Goal: Transaction & Acquisition: Purchase product/service

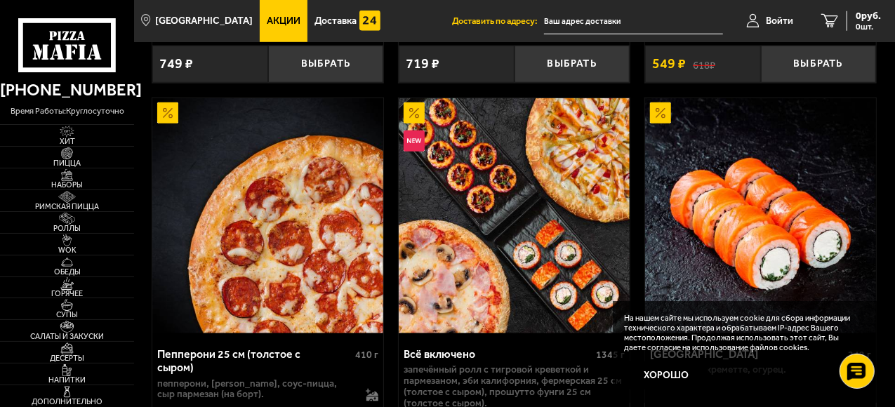
scroll to position [702, 0]
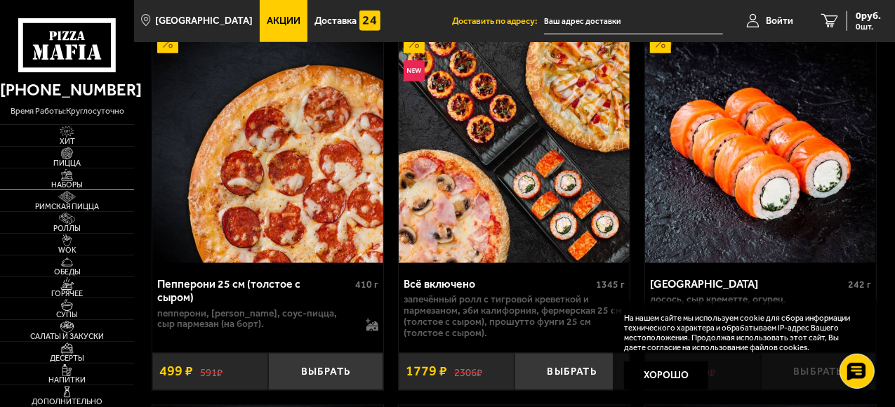
click at [70, 176] on img at bounding box center [67, 175] width 36 height 12
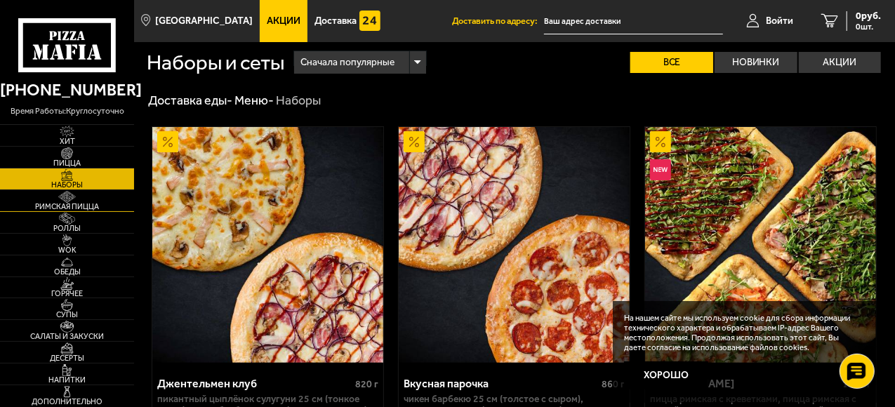
click at [58, 206] on span "Римская пицца" at bounding box center [67, 207] width 134 height 8
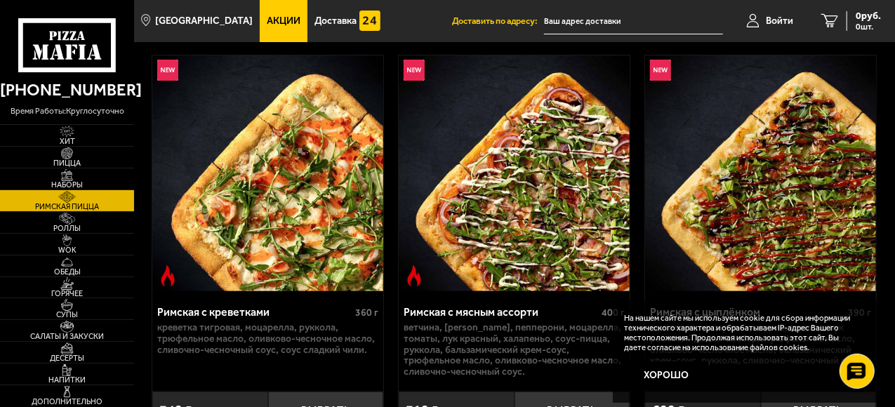
scroll to position [140, 0]
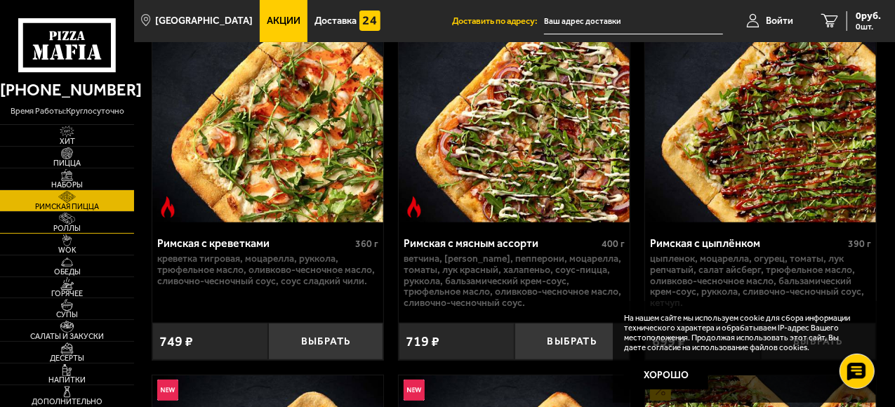
click at [77, 230] on span "Роллы" at bounding box center [67, 229] width 134 height 8
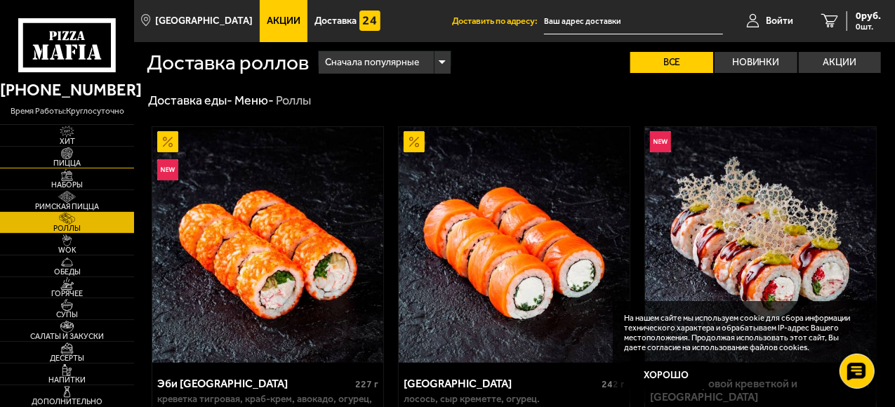
click at [60, 166] on span "Пицца" at bounding box center [67, 163] width 134 height 8
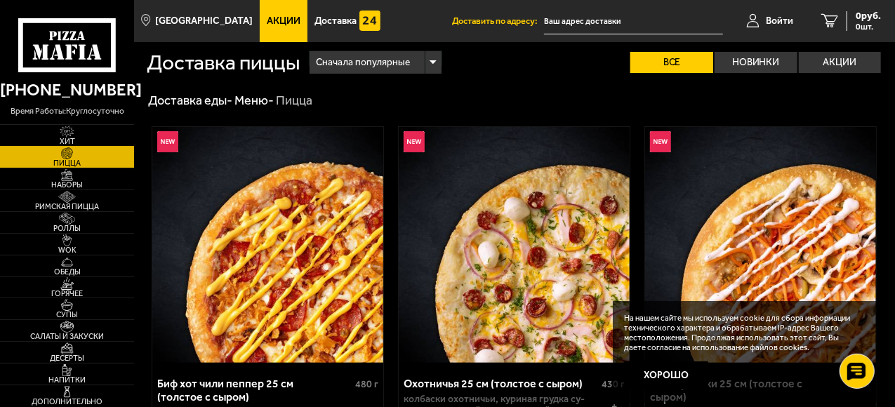
click at [71, 140] on span "Хит" at bounding box center [67, 142] width 134 height 8
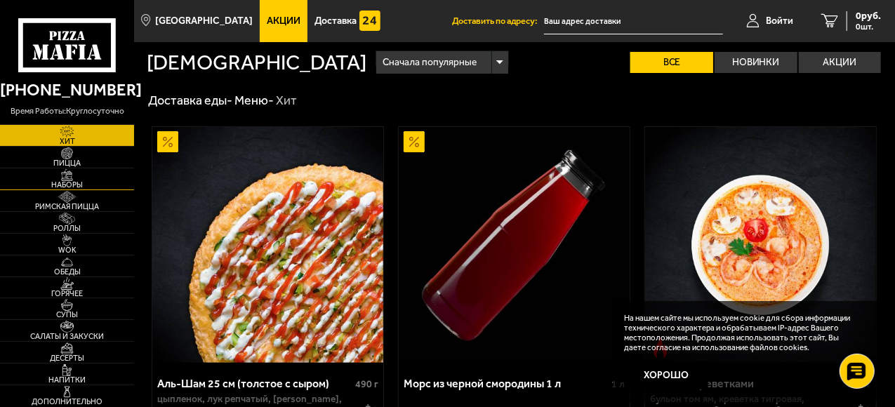
click at [67, 181] on span "Наборы" at bounding box center [67, 185] width 134 height 8
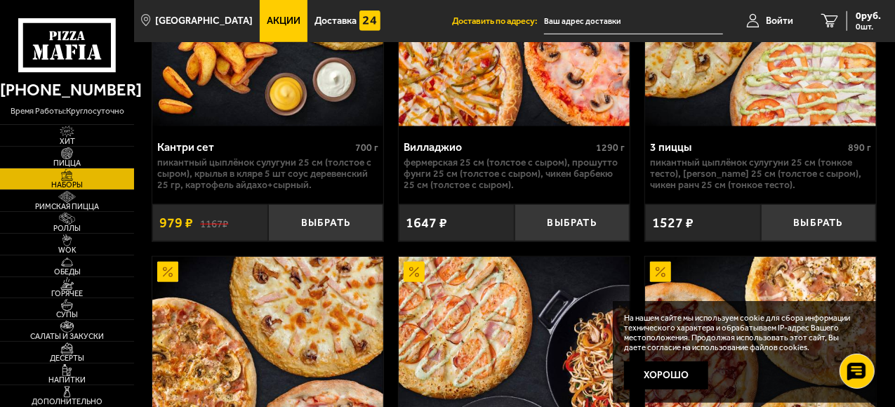
scroll to position [702, 0]
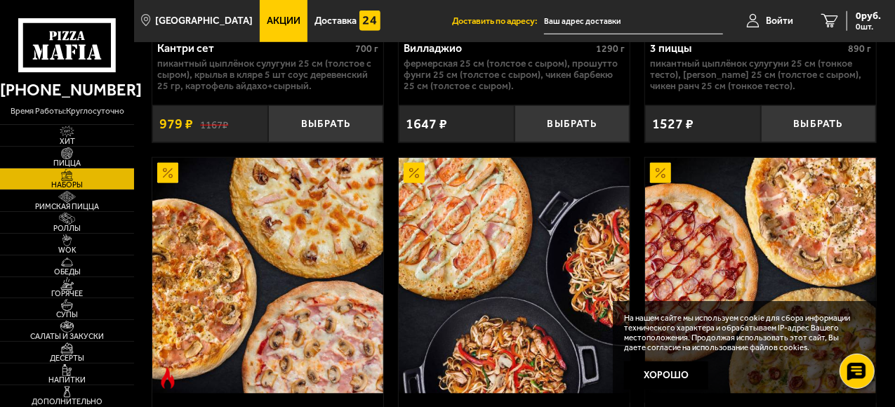
click at [660, 163] on img at bounding box center [660, 173] width 21 height 21
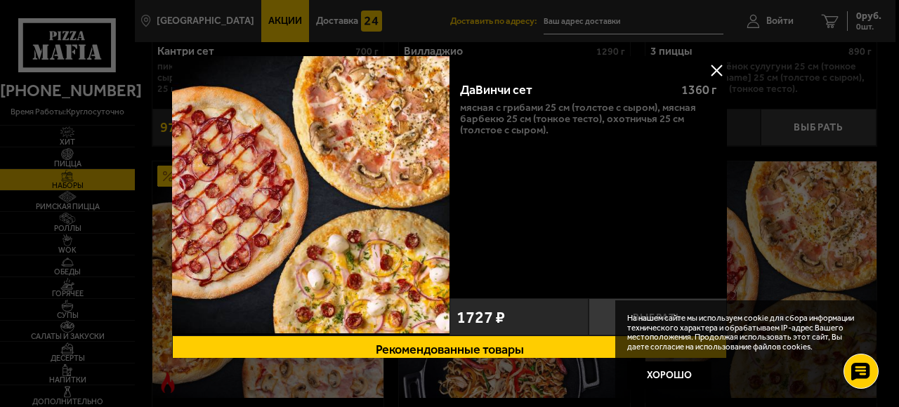
click at [717, 70] on button at bounding box center [716, 70] width 21 height 21
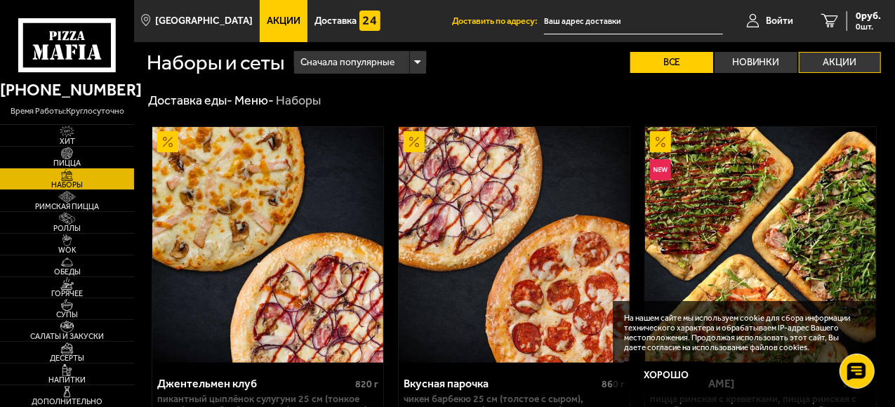
click at [857, 58] on label "Акции" at bounding box center [840, 62] width 83 height 21
click at [0, 0] on input "Акции" at bounding box center [0, 0] width 0 height 0
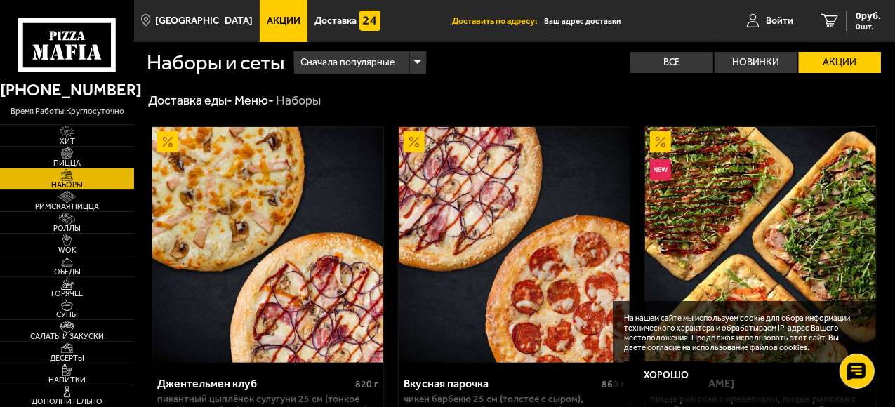
click at [835, 62] on label "Акции" at bounding box center [840, 62] width 83 height 21
click at [0, 0] on input "Акции" at bounding box center [0, 0] width 0 height 0
click at [455, 44] on div "Наборы и сеты Сначала популярные Все Новинки Акции Пожелания Острое блюдо Пикан…" at bounding box center [515, 62] width 736 height 40
click at [419, 66] on div "Сначала популярные" at bounding box center [359, 62] width 131 height 22
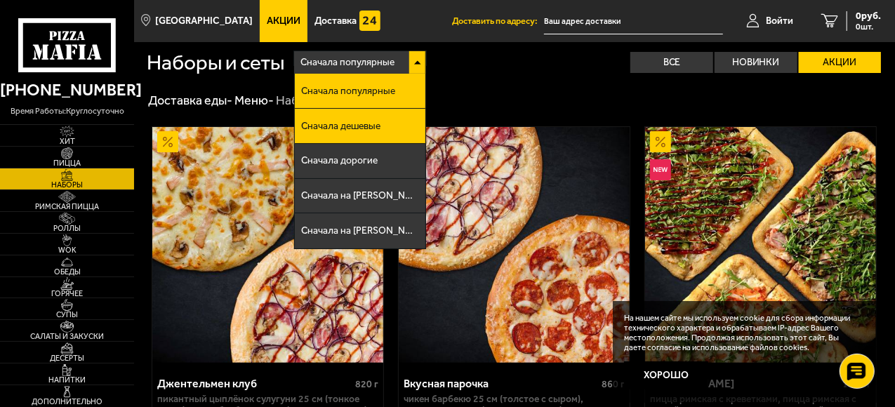
click at [412, 130] on li "Сначала дешевые" at bounding box center [360, 126] width 130 height 35
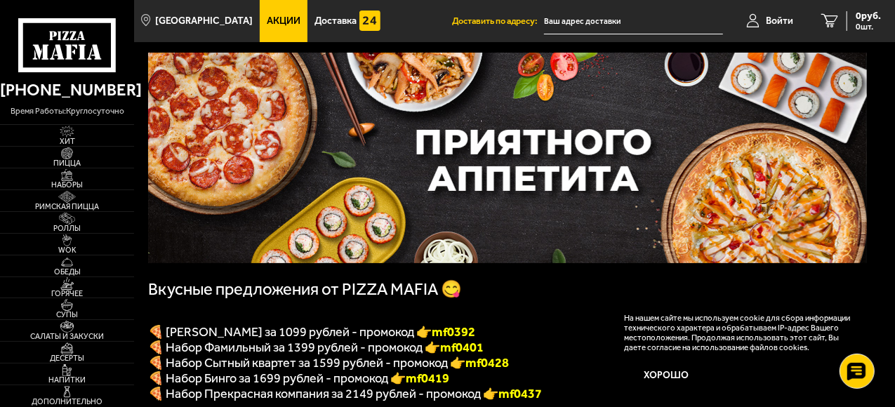
scroll to position [140, 0]
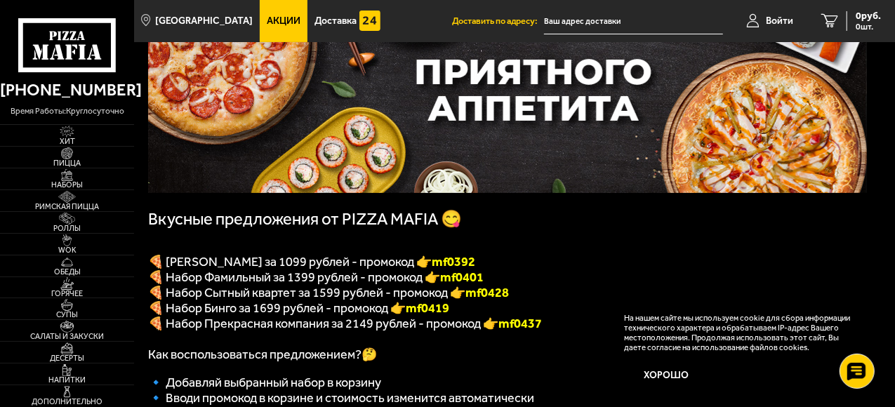
drag, startPoint x: 443, startPoint y: 262, endPoint x: 492, endPoint y: 270, distance: 49.1
click at [492, 270] on p "🍕 [PERSON_NAME] за 1099 рублей - промокод 👉 mf0392" at bounding box center [507, 261] width 719 height 15
click at [512, 291] on p "🍕 Набор Сытный квартет за 1599 рублей - промокод 👉 mf0428" at bounding box center [507, 292] width 719 height 15
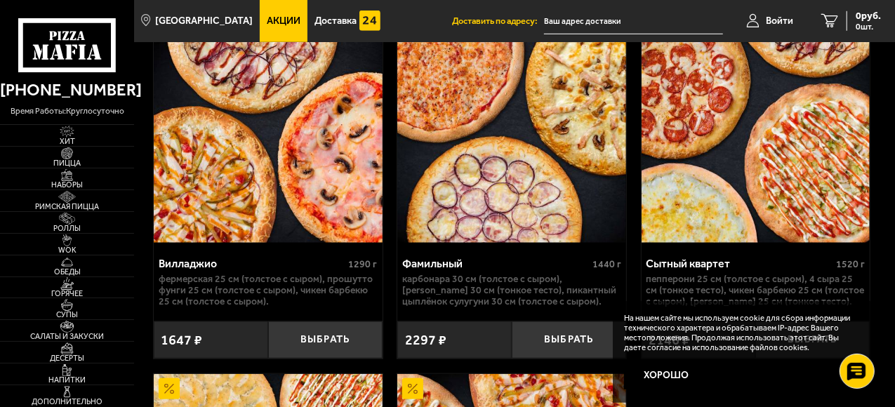
scroll to position [632, 0]
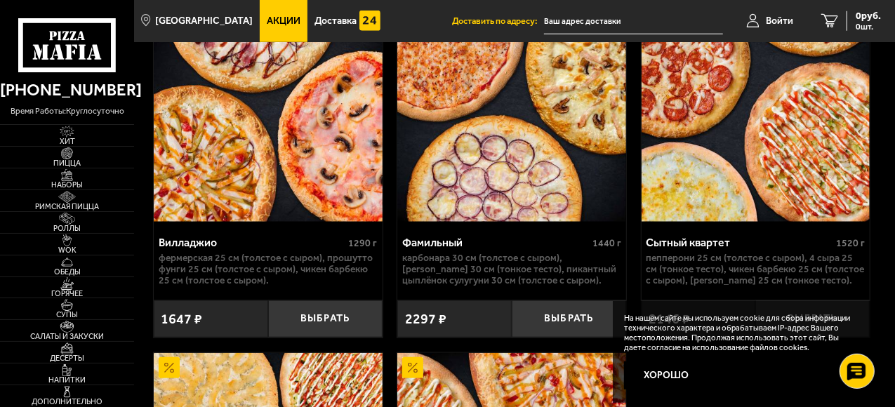
click at [317, 222] on img at bounding box center [268, 105] width 228 height 236
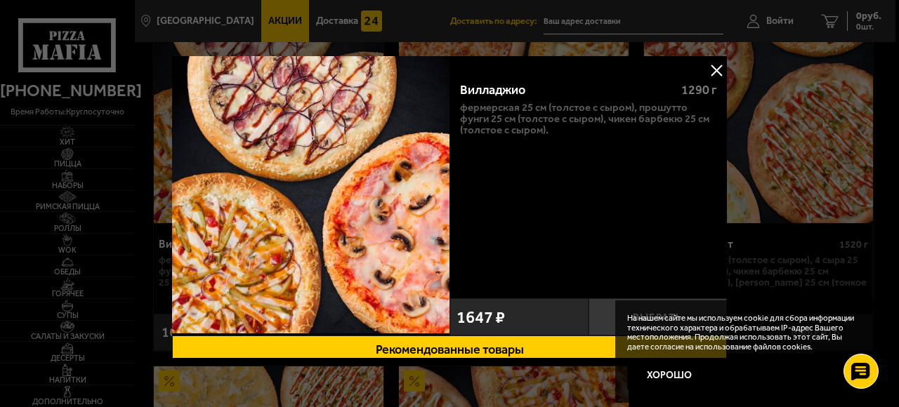
click at [716, 65] on button at bounding box center [716, 70] width 21 height 21
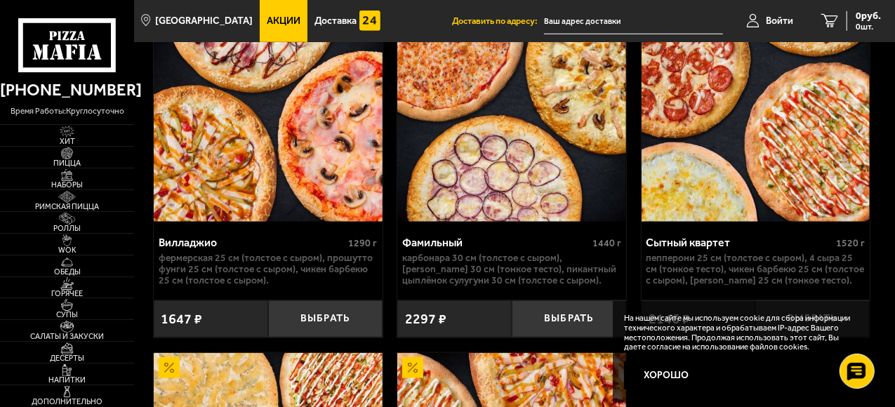
click at [254, 223] on img at bounding box center [268, 105] width 228 height 236
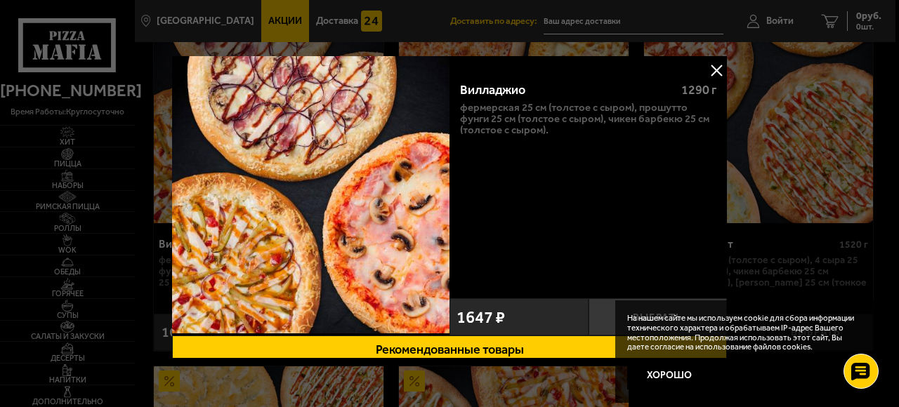
click at [718, 70] on button at bounding box center [716, 70] width 21 height 21
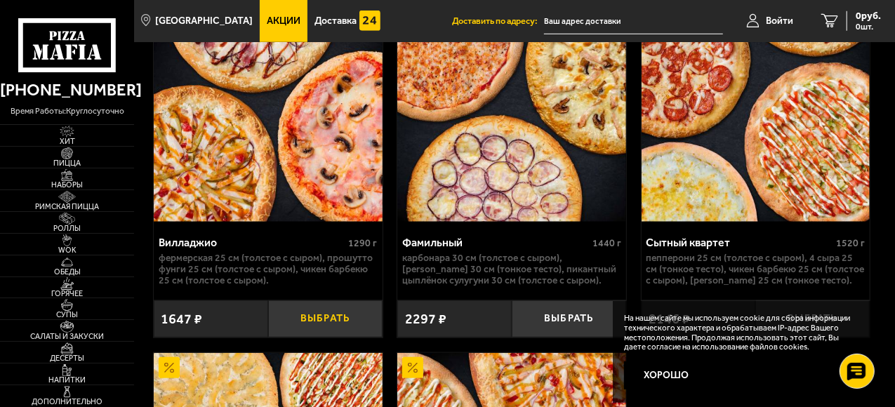
click at [307, 338] on button "Выбрать" at bounding box center [325, 319] width 114 height 37
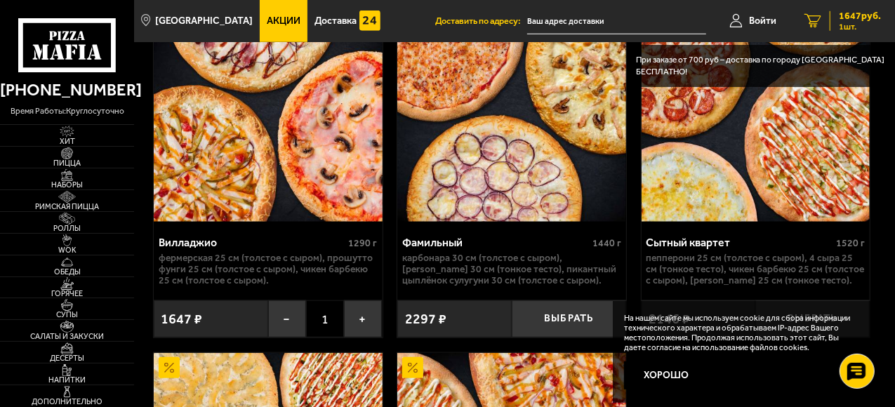
click at [865, 25] on span "1 шт." at bounding box center [860, 26] width 42 height 8
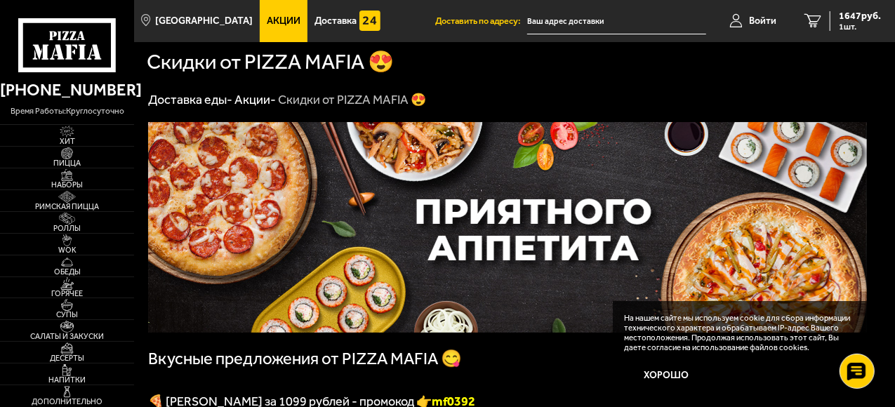
scroll to position [141, 0]
